Goal: Information Seeking & Learning: Learn about a topic

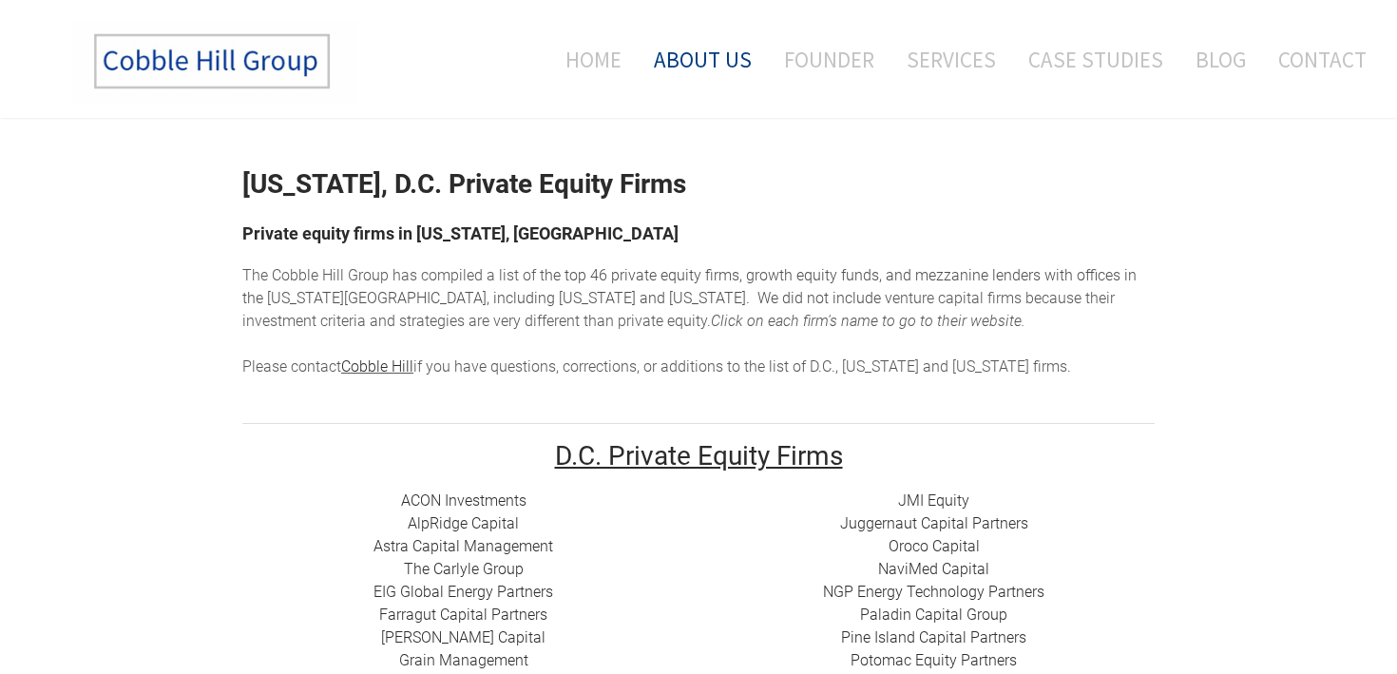
click at [698, 66] on link "About Us" at bounding box center [702, 59] width 126 height 79
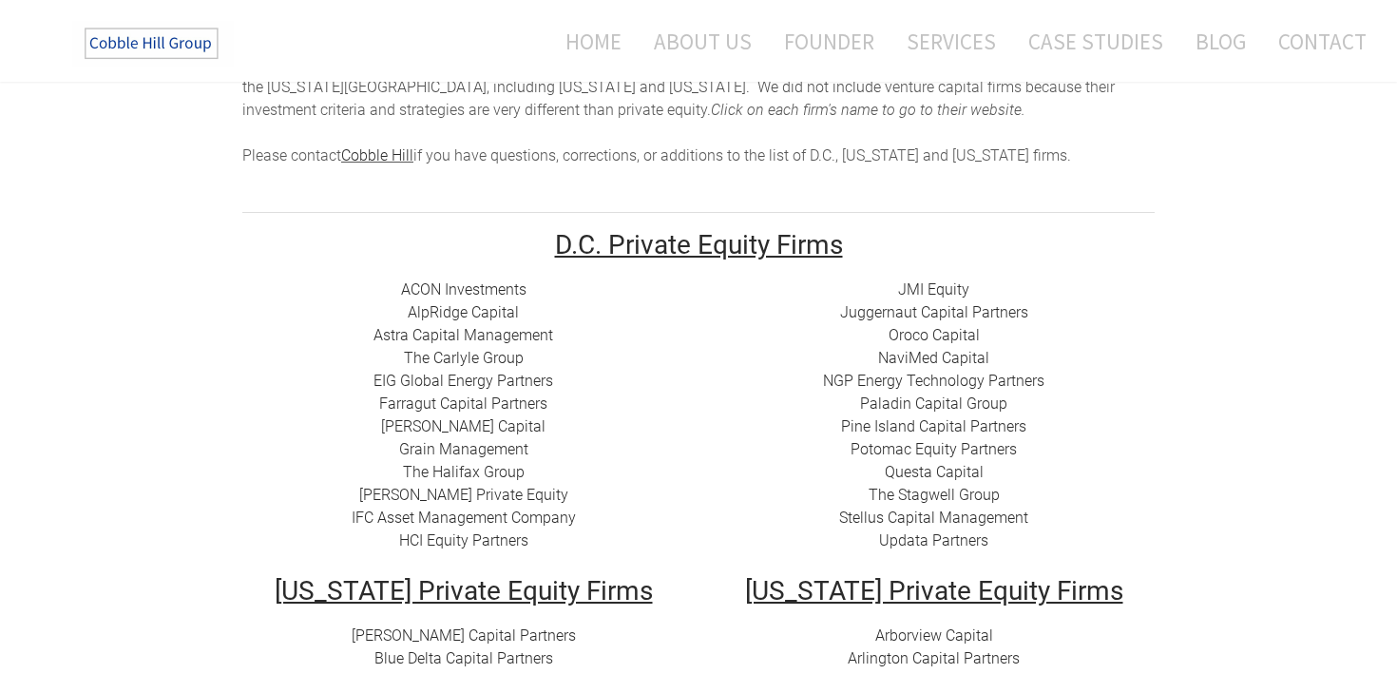
scroll to position [274, 0]
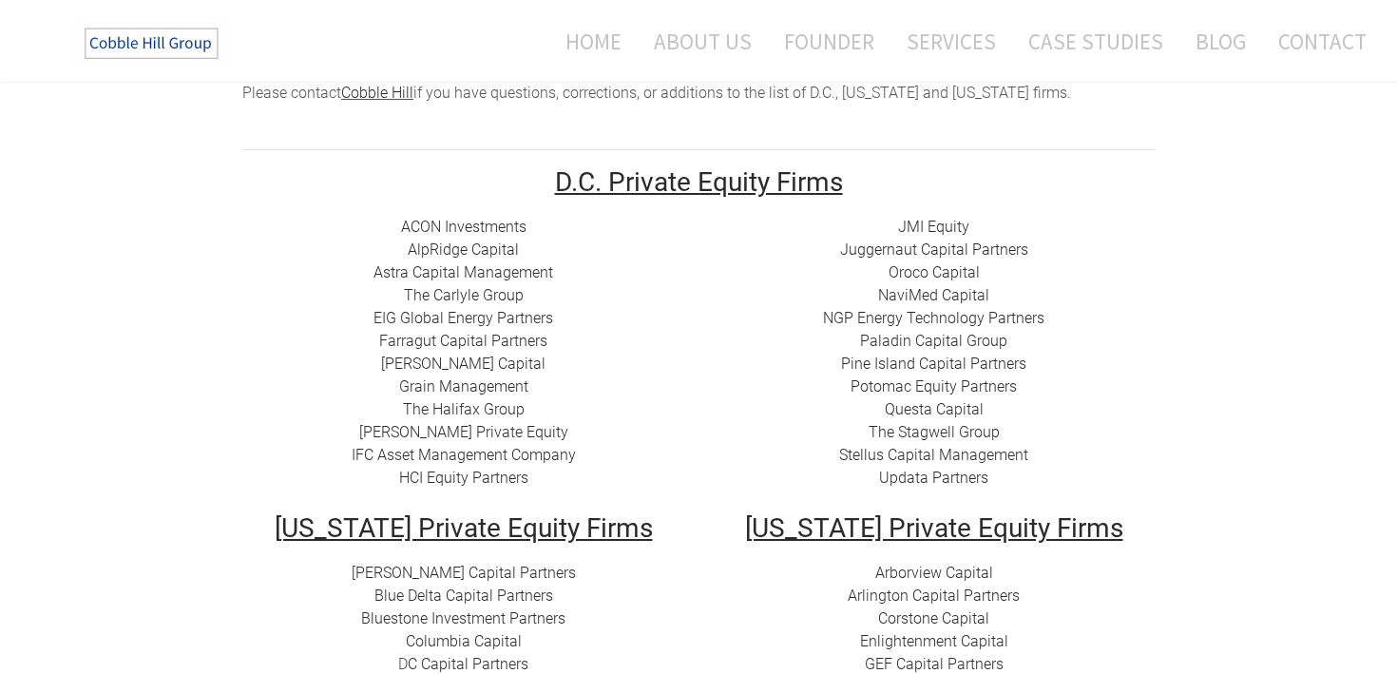
click at [460, 288] on link "The Carlyle Group" at bounding box center [464, 295] width 120 height 18
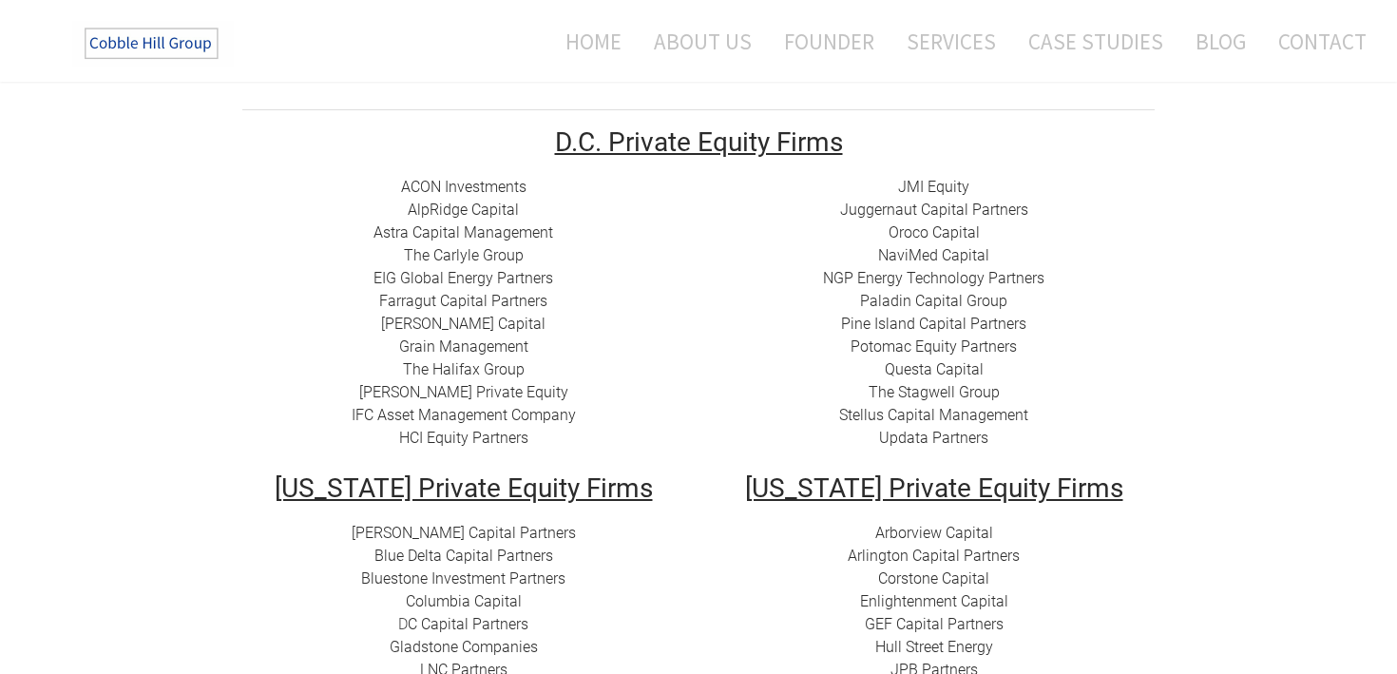
scroll to position [312, 0]
click at [497, 367] on link "The Halifax Group" at bounding box center [464, 371] width 122 height 18
click at [893, 347] on link "​Potomac Equity Partners" at bounding box center [933, 348] width 166 height 18
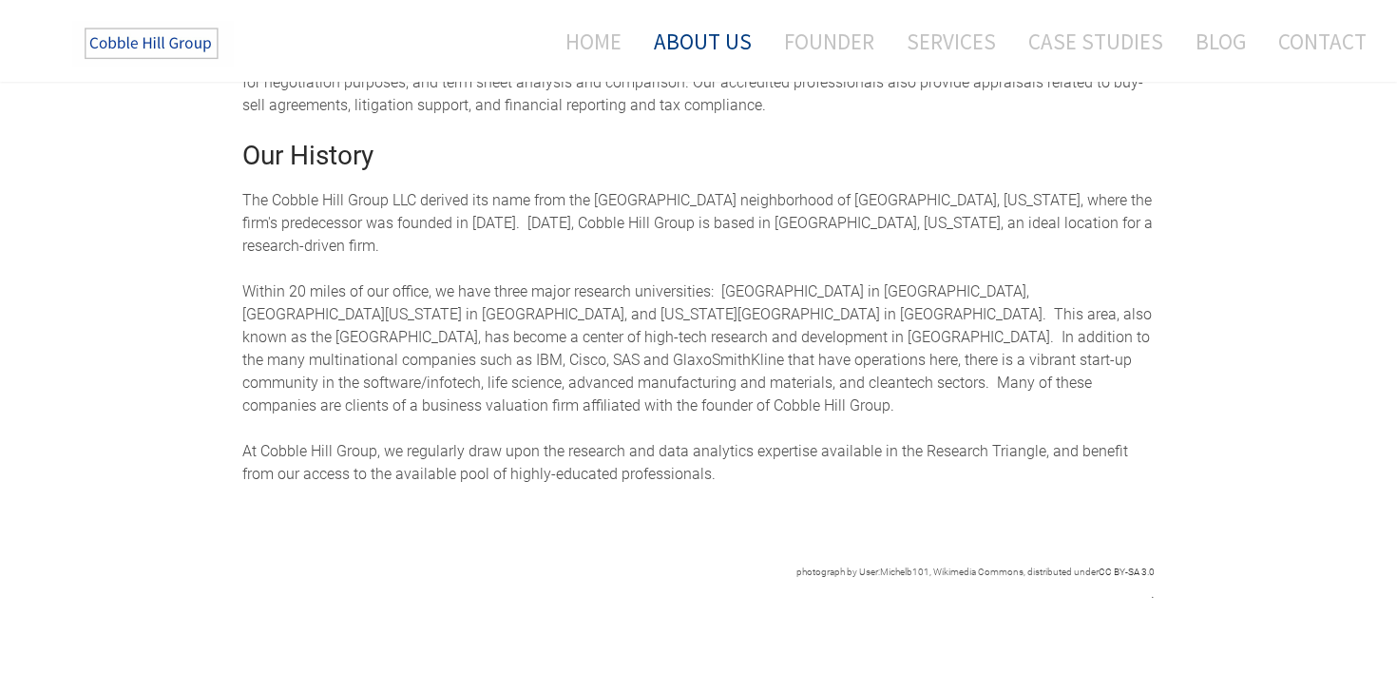
scroll to position [789, 0]
